Goal: Check status: Check status

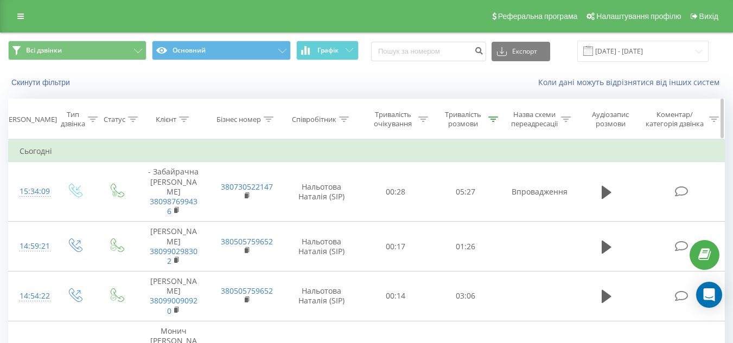
click at [456, 120] on div "Тривалість розмови" at bounding box center [462, 119] width 45 height 18
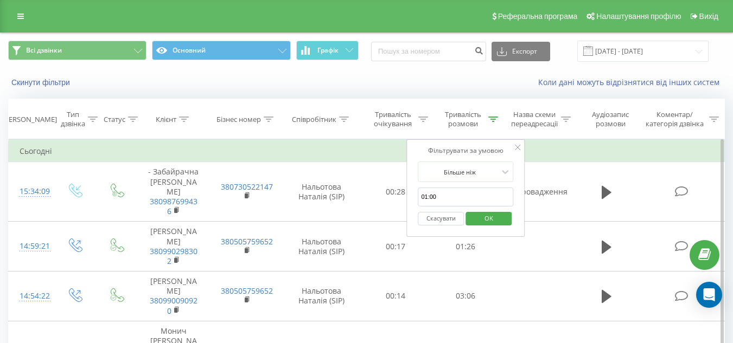
click at [496, 217] on span "OK" at bounding box center [488, 218] width 30 height 17
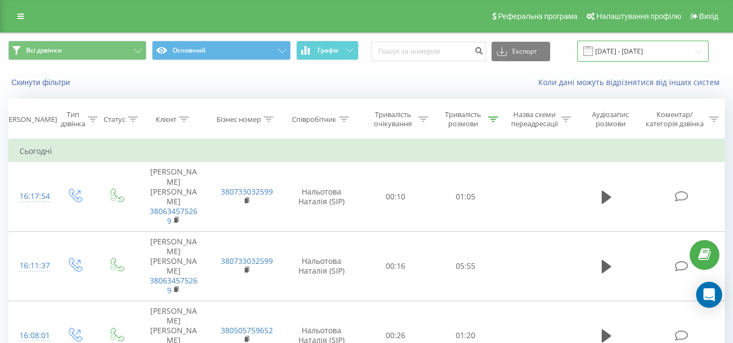
click at [655, 53] on input "[DATE] - [DATE]" at bounding box center [642, 51] width 131 height 21
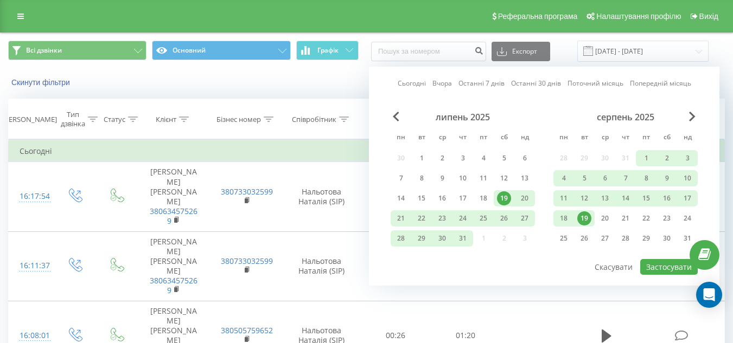
click at [582, 216] on div "19" at bounding box center [584, 219] width 14 height 14
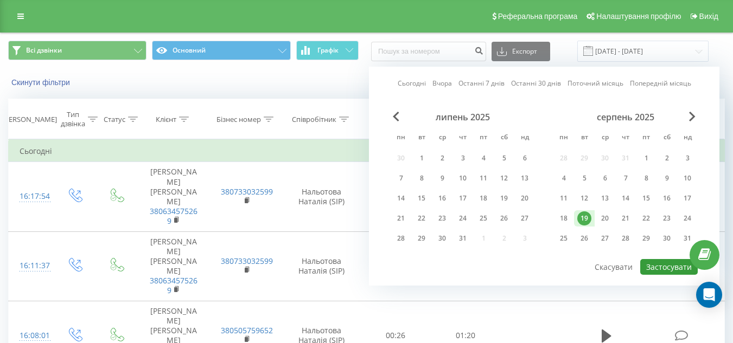
click at [657, 269] on button "Застосувати" at bounding box center [668, 267] width 57 height 16
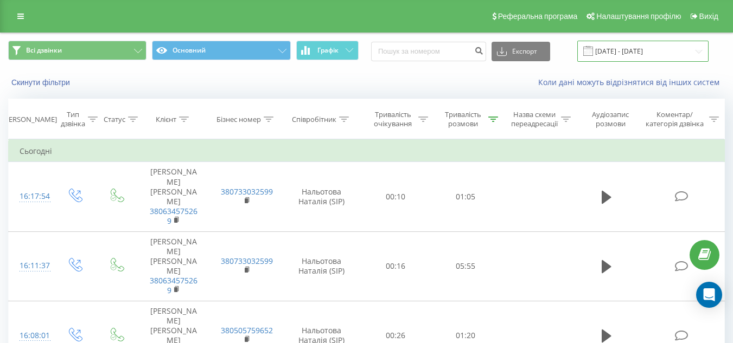
click at [619, 50] on input "[DATE] - [DATE]" at bounding box center [642, 51] width 131 height 21
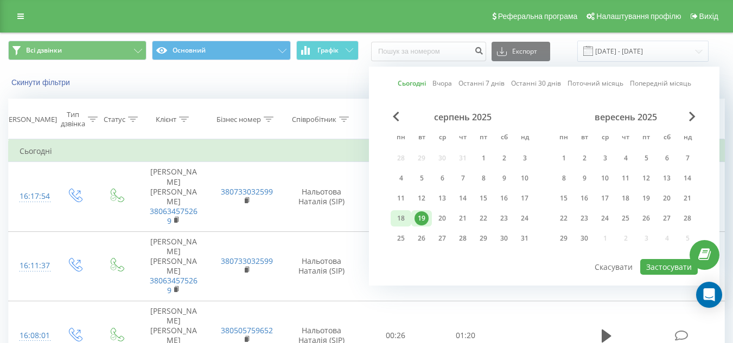
click at [402, 217] on div "18" at bounding box center [401, 219] width 14 height 14
click at [659, 264] on button "Застосувати" at bounding box center [668, 267] width 57 height 16
type input "[DATE] - [DATE]"
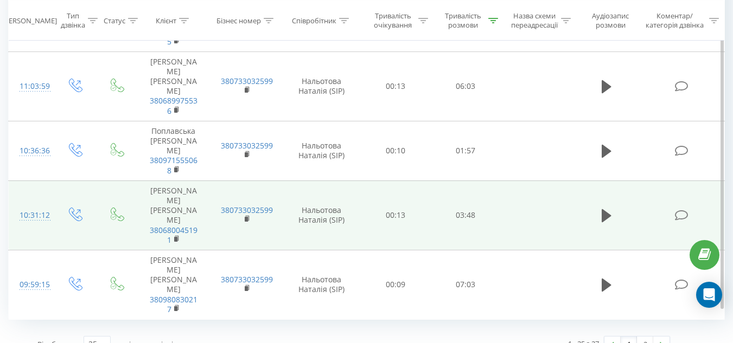
scroll to position [1351, 0]
